Goal: Task Accomplishment & Management: Manage account settings

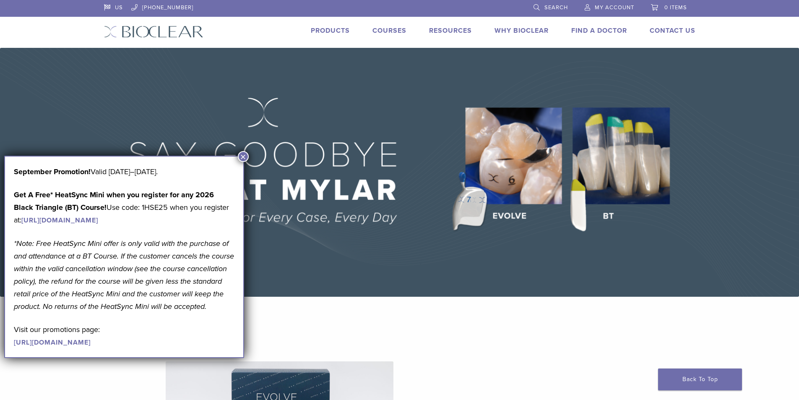
click at [244, 154] on button "×" at bounding box center [243, 156] width 11 height 11
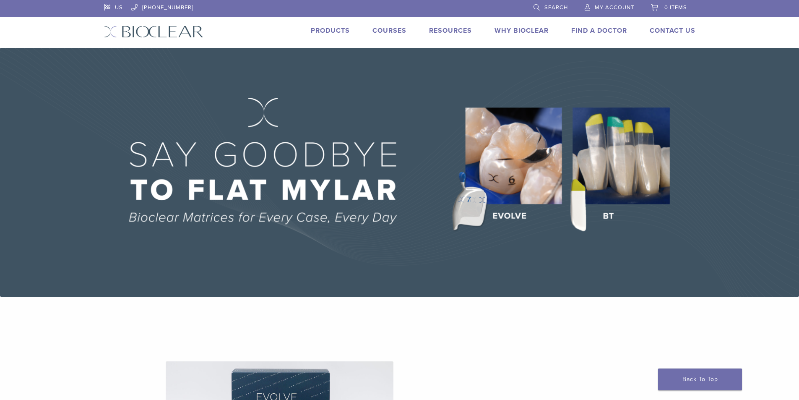
click at [608, 8] on span "My Account" at bounding box center [614, 7] width 39 height 7
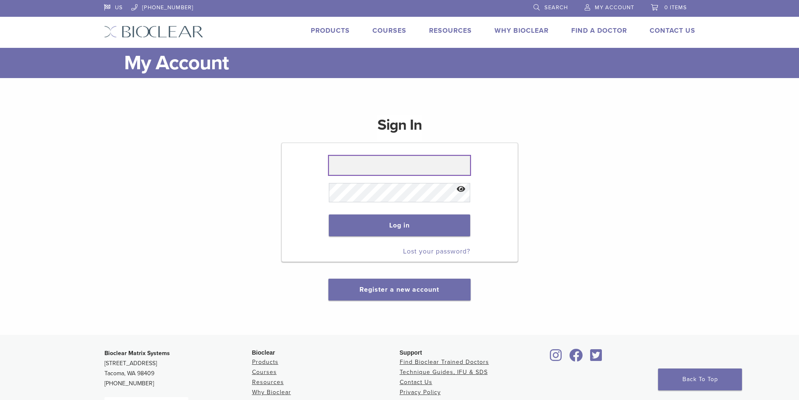
click at [338, 166] on input "text" at bounding box center [399, 165] width 141 height 19
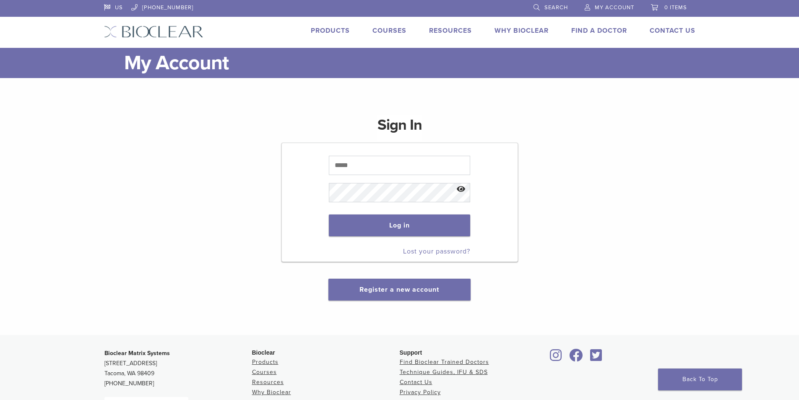
drag, startPoint x: 199, startPoint y: 189, endPoint x: 205, endPoint y: 190, distance: 6.4
click at [203, 190] on div "Sign In Log in Lost your password? Register a new account" at bounding box center [399, 202] width 591 height 195
